Goal: Information Seeking & Learning: Learn about a topic

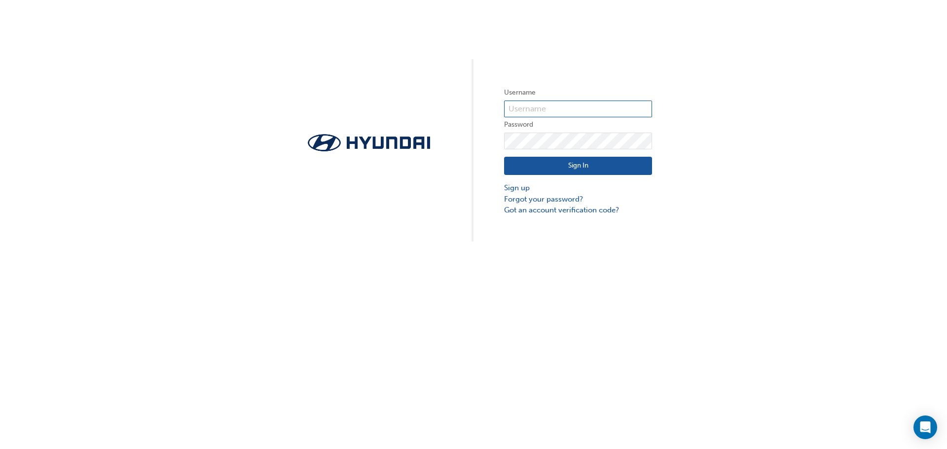
type input "35702"
click at [610, 164] on button "Sign In" at bounding box center [578, 166] width 148 height 19
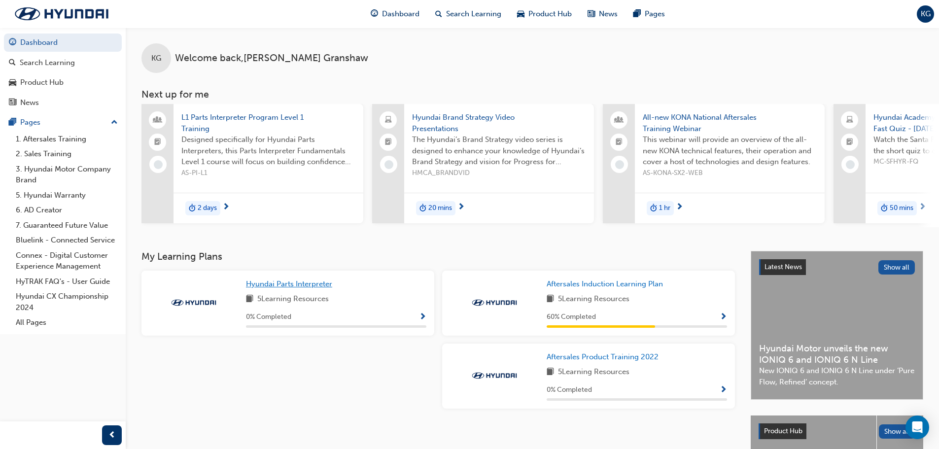
click at [297, 288] on span "Hyundai Parts Interpreter" at bounding box center [289, 284] width 86 height 9
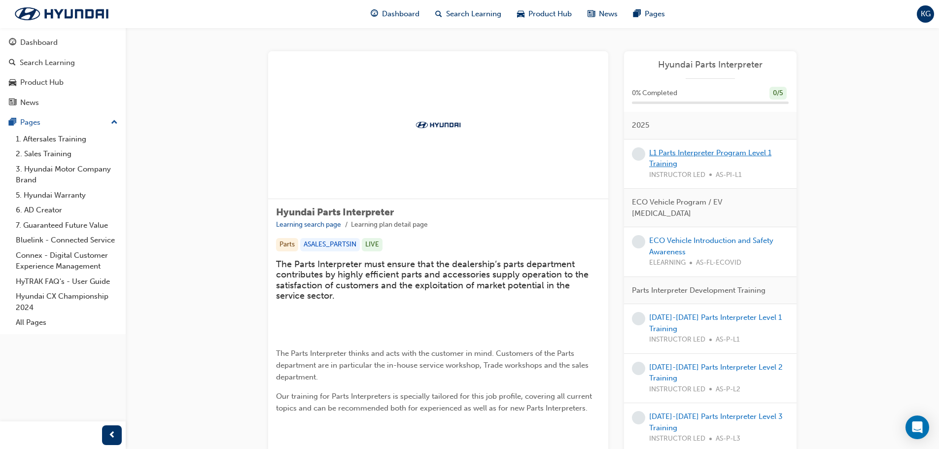
click at [718, 157] on link "L1 Parts Interpreter Program Level 1 Training" at bounding box center [710, 158] width 122 height 20
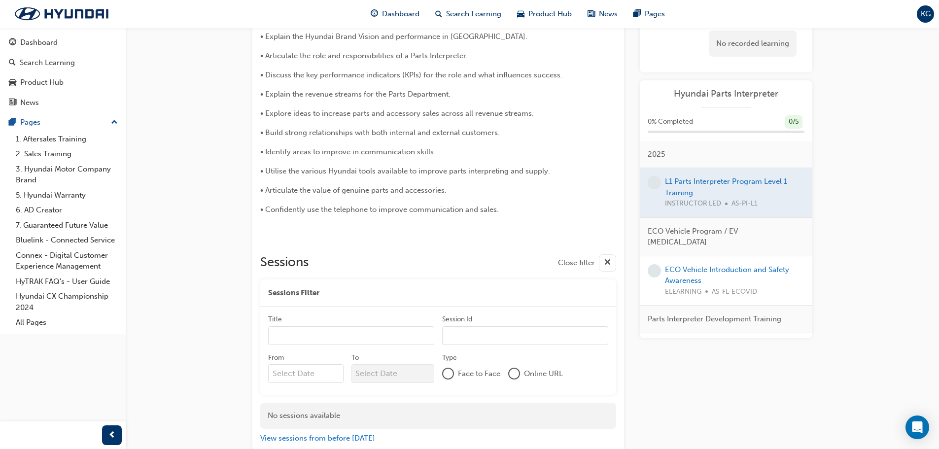
scroll to position [354, 0]
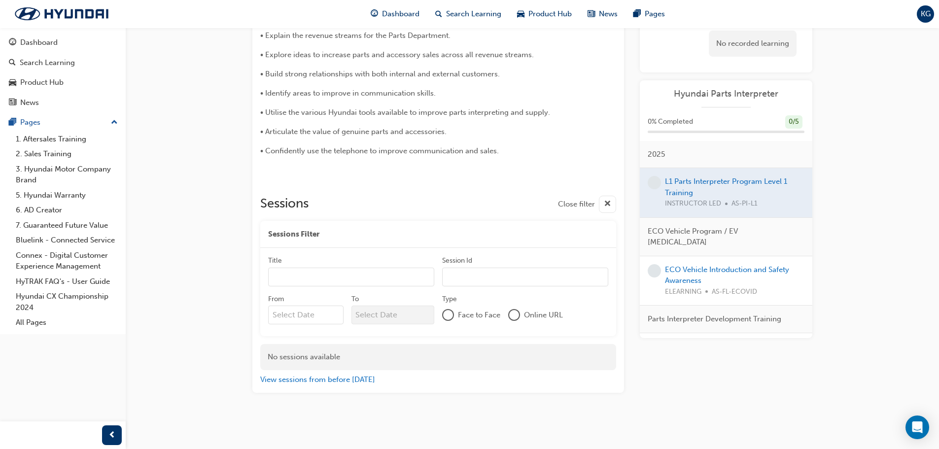
click at [355, 279] on input "Title" at bounding box center [351, 277] width 166 height 19
click at [353, 280] on input "Title" at bounding box center [351, 277] width 166 height 19
click at [326, 322] on input "From Previous Month Next Month [DATE] Su Mo Tu We Th Fr Sa 31 1 2 3 4 5 6 7 8 9…" at bounding box center [305, 315] width 75 height 19
drag, startPoint x: 320, startPoint y: 314, endPoint x: 326, endPoint y: 315, distance: 6.4
click at [321, 318] on input "From Previous Month Next Month [DATE] Su Mo Tu We Th Fr Sa 31 1 2 3 4 5 6 7 8 9…" at bounding box center [305, 315] width 75 height 19
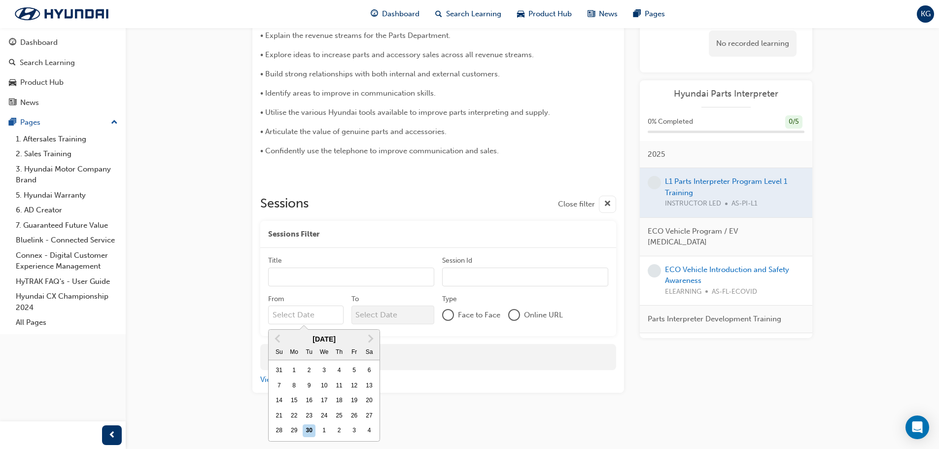
click at [447, 314] on div at bounding box center [448, 315] width 10 height 10
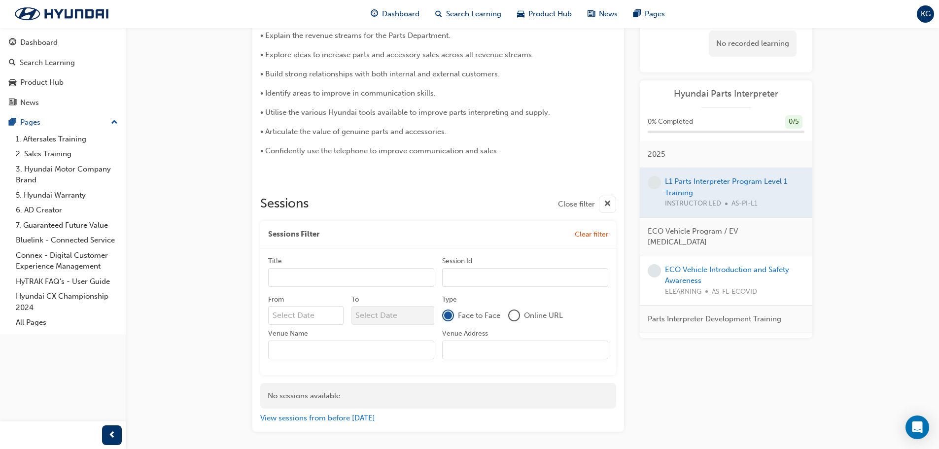
click at [516, 314] on div at bounding box center [514, 316] width 10 height 10
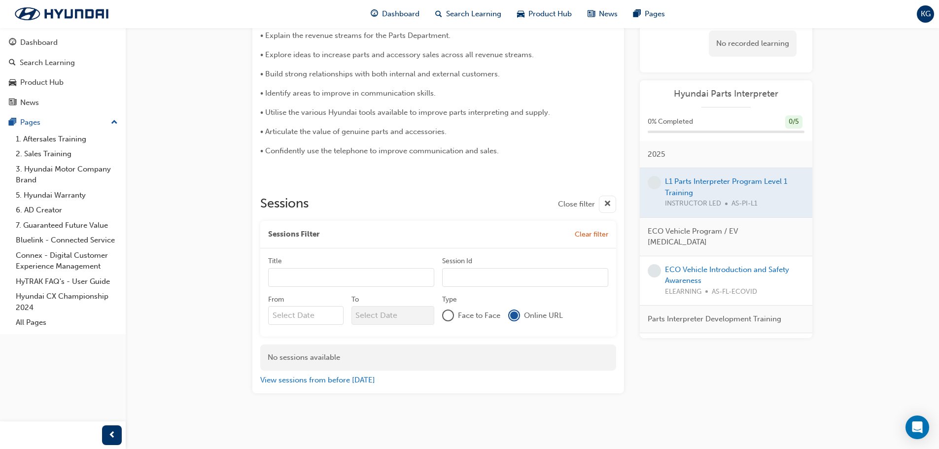
click at [448, 313] on div at bounding box center [448, 316] width 10 height 10
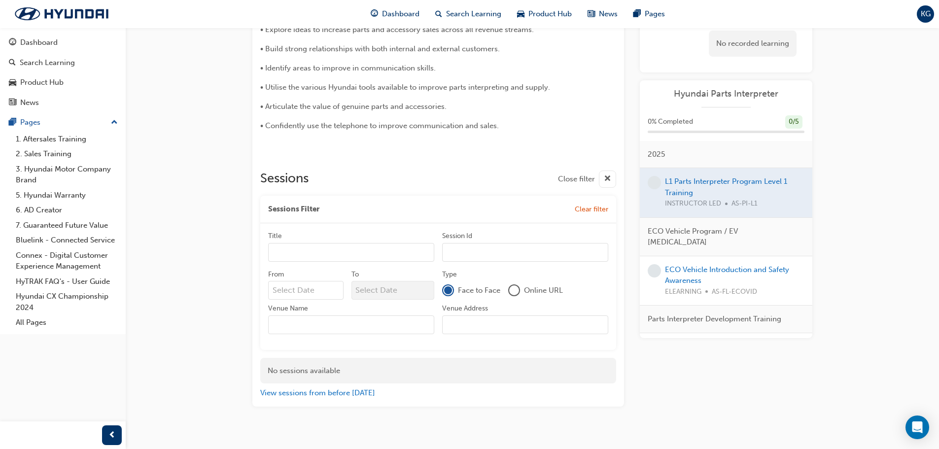
scroll to position [393, 0]
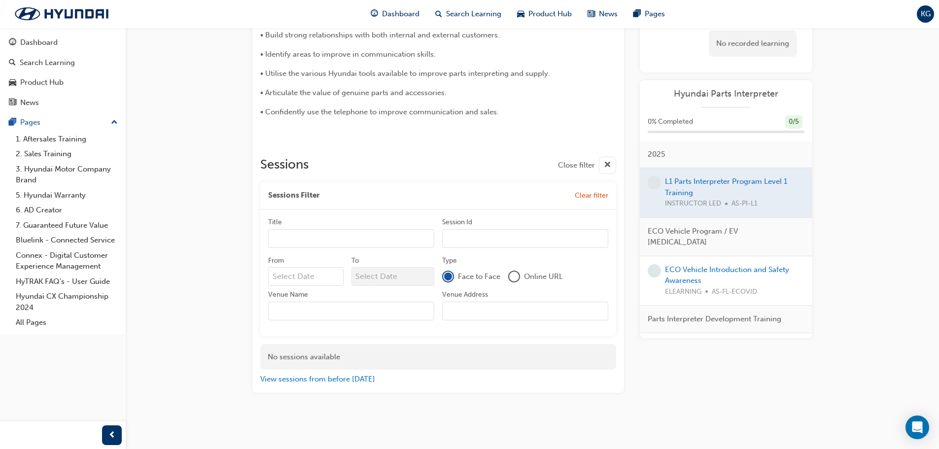
click at [515, 278] on div at bounding box center [514, 277] width 10 height 10
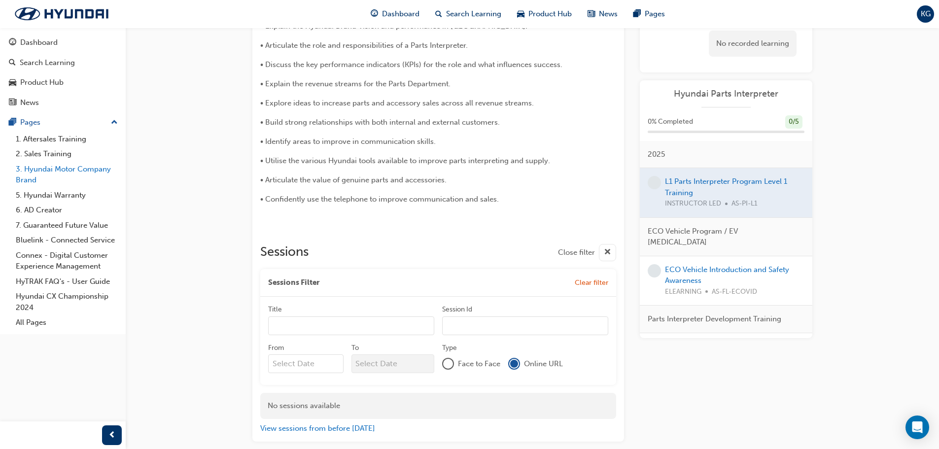
scroll to position [305, 0]
click at [28, 81] on div "Product Hub" at bounding box center [41, 82] width 43 height 11
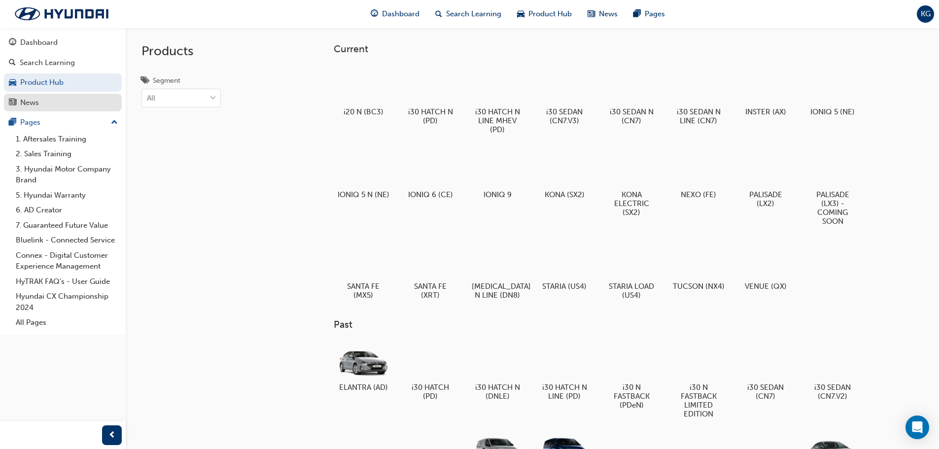
click at [43, 105] on div "News" at bounding box center [63, 103] width 108 height 12
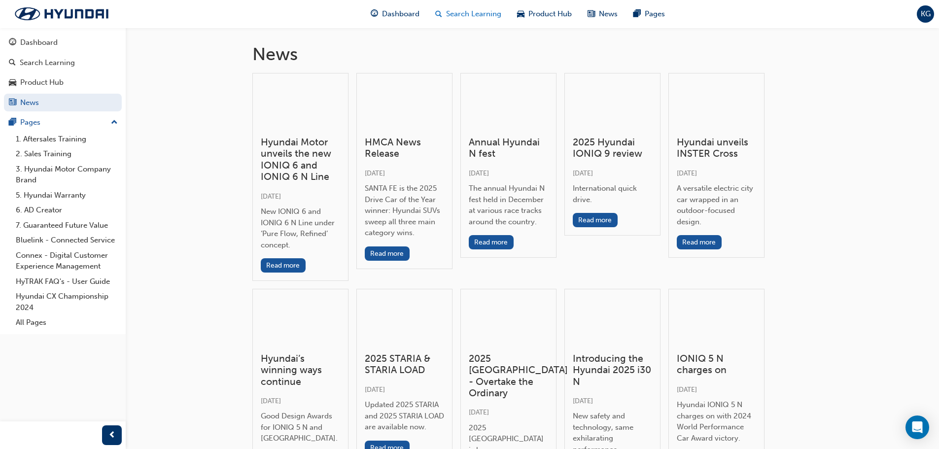
click at [467, 16] on span "Search Learning" at bounding box center [473, 13] width 55 height 11
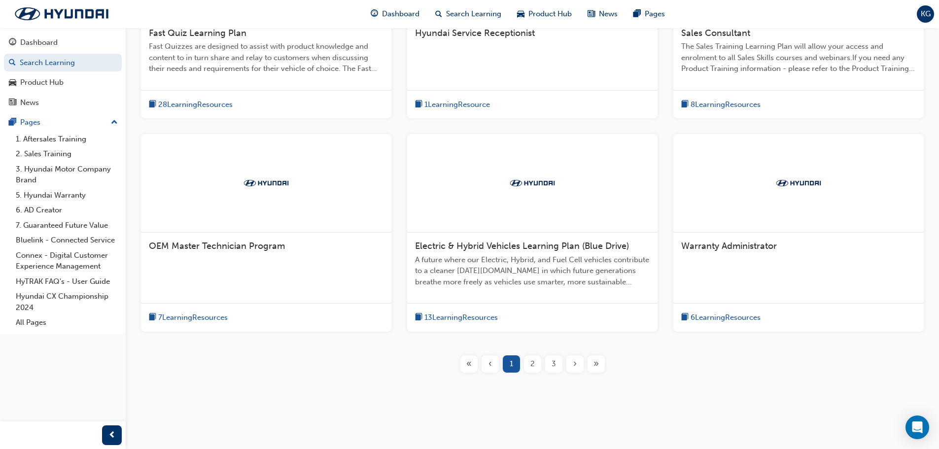
scroll to position [311, 0]
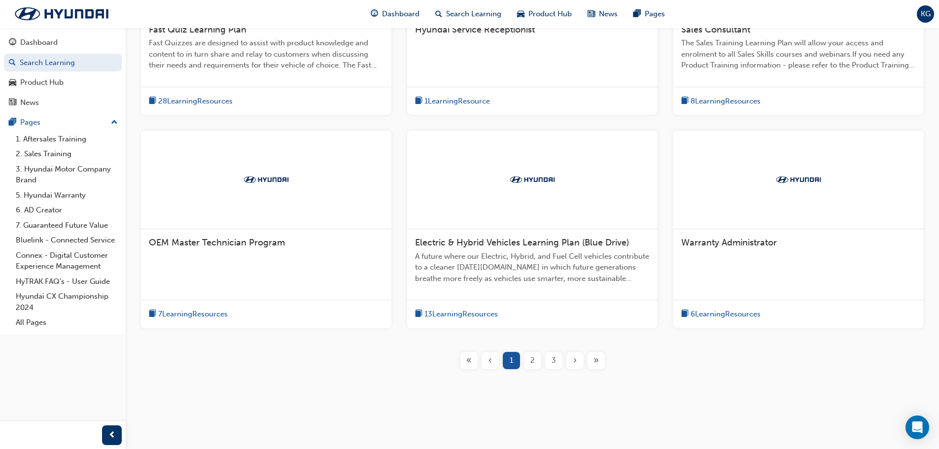
click at [529, 366] on div "2" at bounding box center [532, 360] width 17 height 17
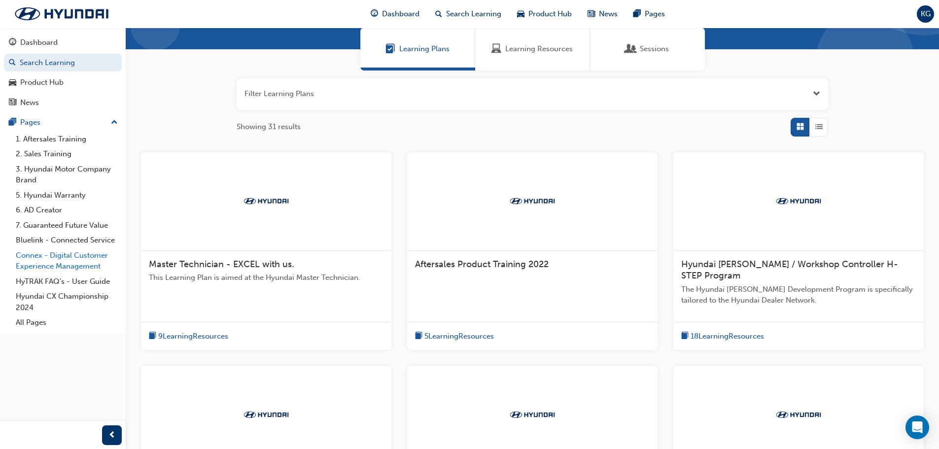
scroll to position [31, 0]
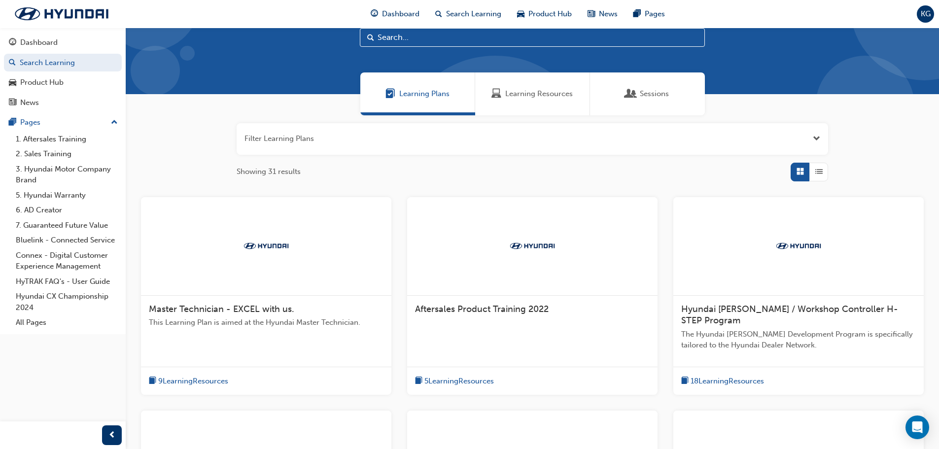
click at [338, 144] on button "button" at bounding box center [533, 139] width 592 height 32
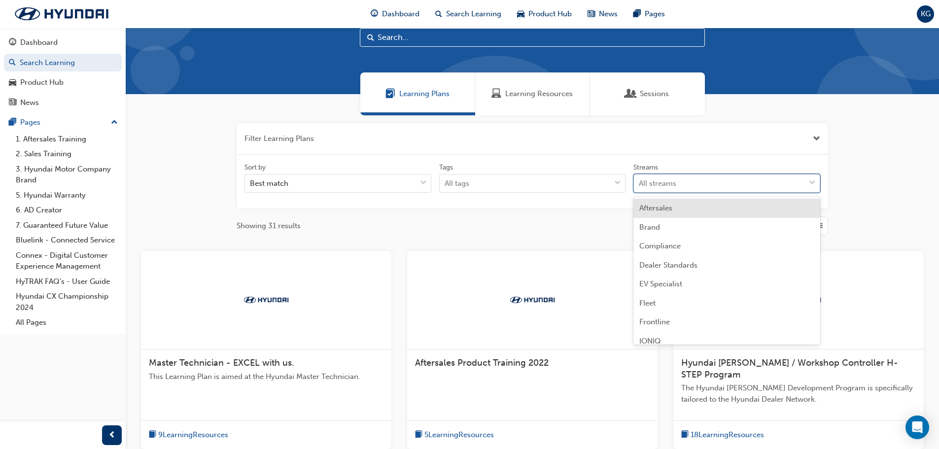
click at [819, 179] on div at bounding box center [812, 184] width 15 height 18
click at [640, 179] on input "Streams option Aftersales focused, 1 of 13. 13 results available. Use Up and Do…" at bounding box center [639, 183] width 1 height 8
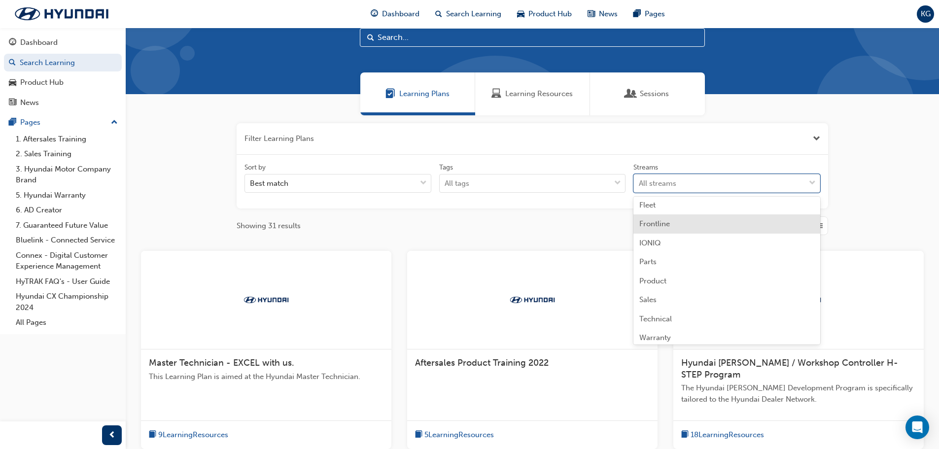
scroll to position [99, 0]
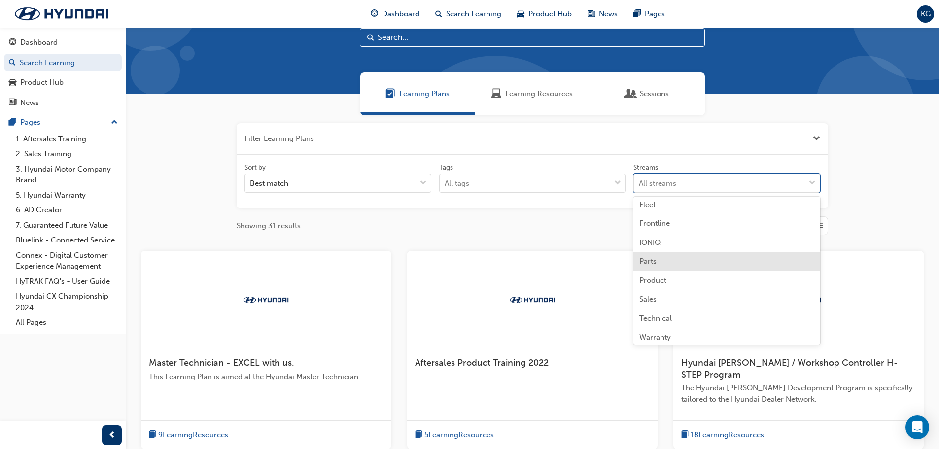
click at [659, 263] on div "Parts" at bounding box center [727, 261] width 187 height 19
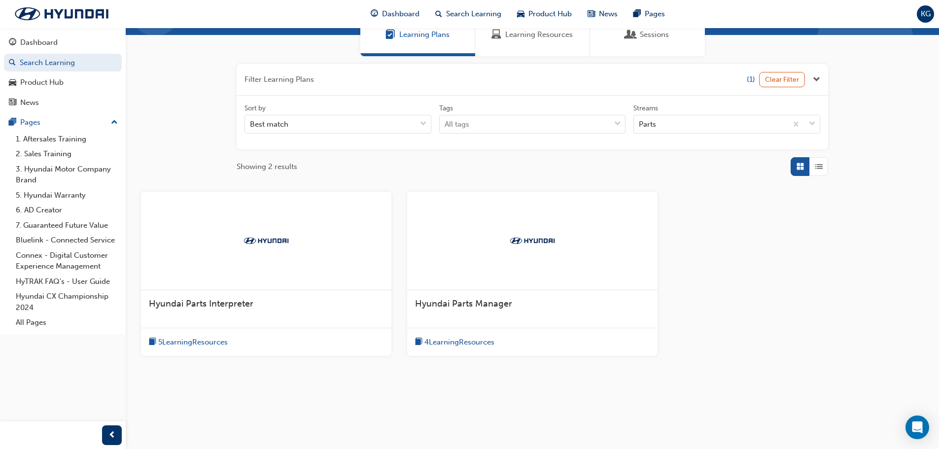
scroll to position [93, 0]
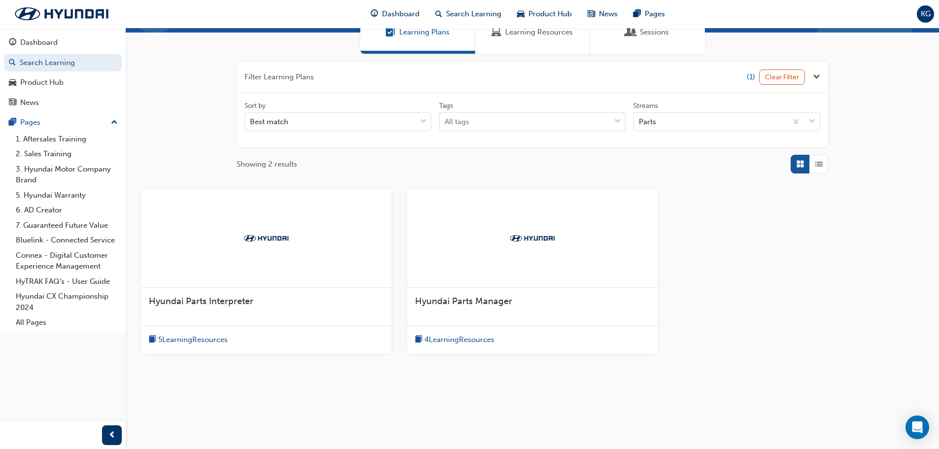
click at [207, 339] on span "5 Learning Resources" at bounding box center [193, 339] width 70 height 11
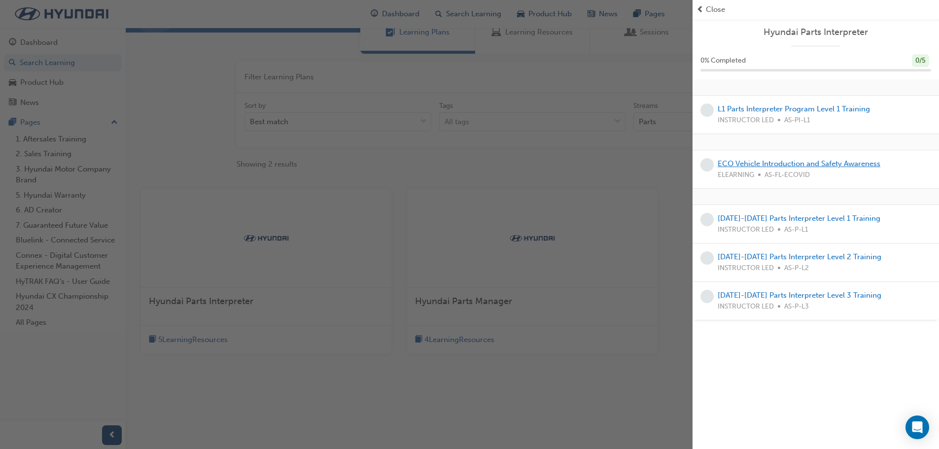
click at [791, 167] on link "ECO Vehicle Introduction and Safety Awareness" at bounding box center [799, 163] width 163 height 9
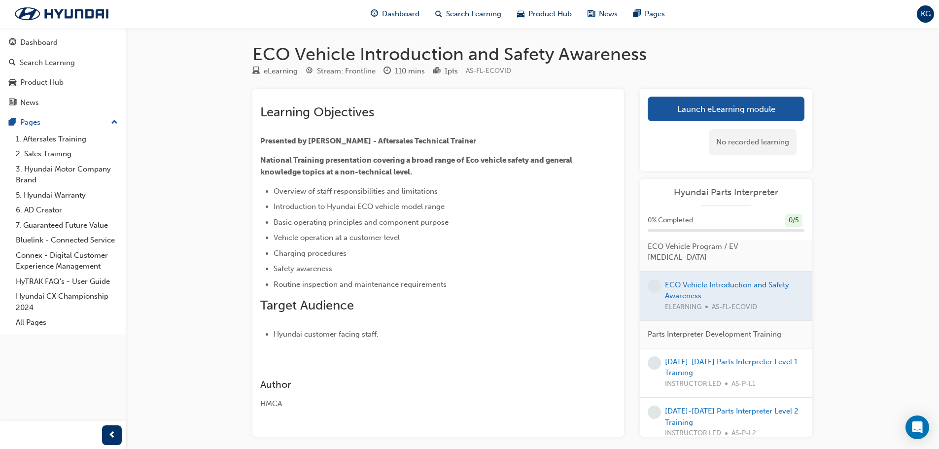
click at [325, 141] on span "Presented by [PERSON_NAME]" at bounding box center [315, 141] width 111 height 9
click at [439, 60] on h1 "ECO Vehicle Introduction and Safety Awareness" at bounding box center [532, 54] width 560 height 22
click at [708, 106] on link "Launch eLearning module" at bounding box center [726, 109] width 157 height 25
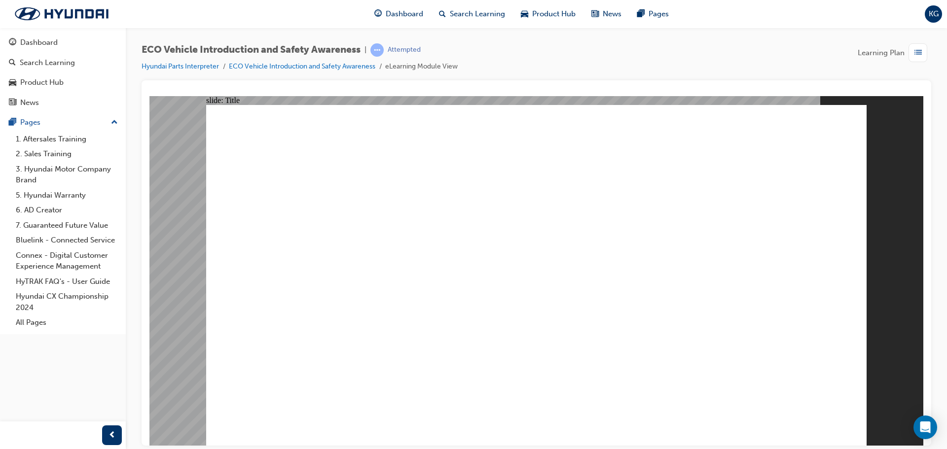
drag, startPoint x: 488, startPoint y: 318, endPoint x: 471, endPoint y: 307, distance: 20.0
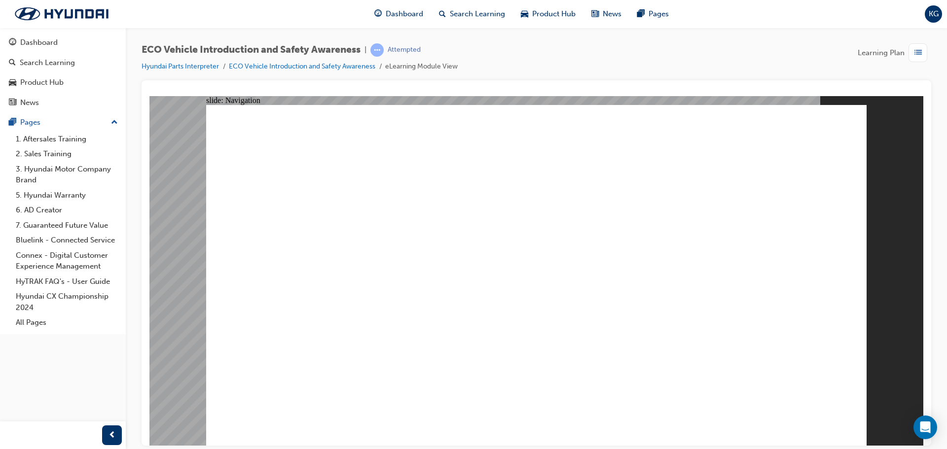
drag, startPoint x: 291, startPoint y: 385, endPoint x: 280, endPoint y: 393, distance: 14.2
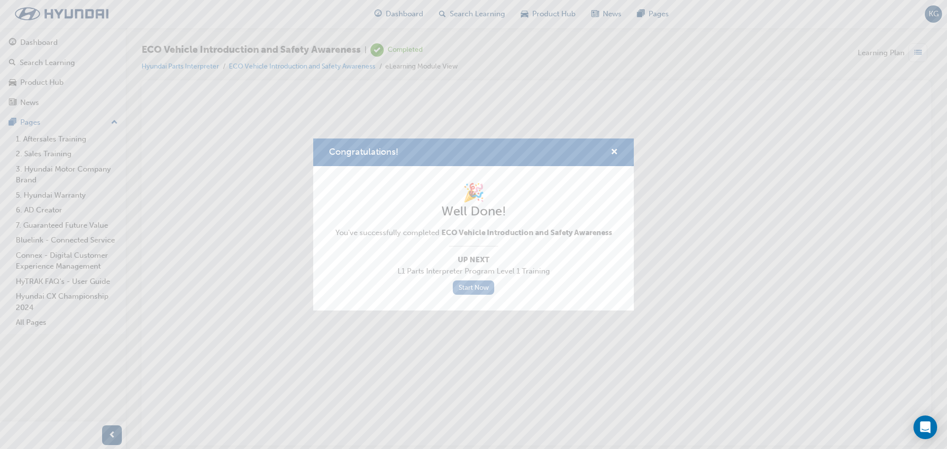
click at [468, 286] on link "Start Now" at bounding box center [473, 288] width 41 height 14
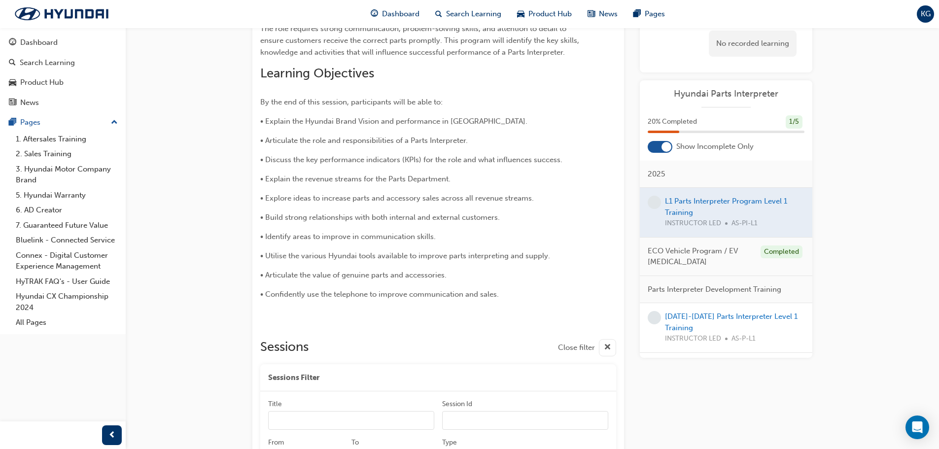
scroll to position [206, 0]
